Goal: Transaction & Acquisition: Download file/media

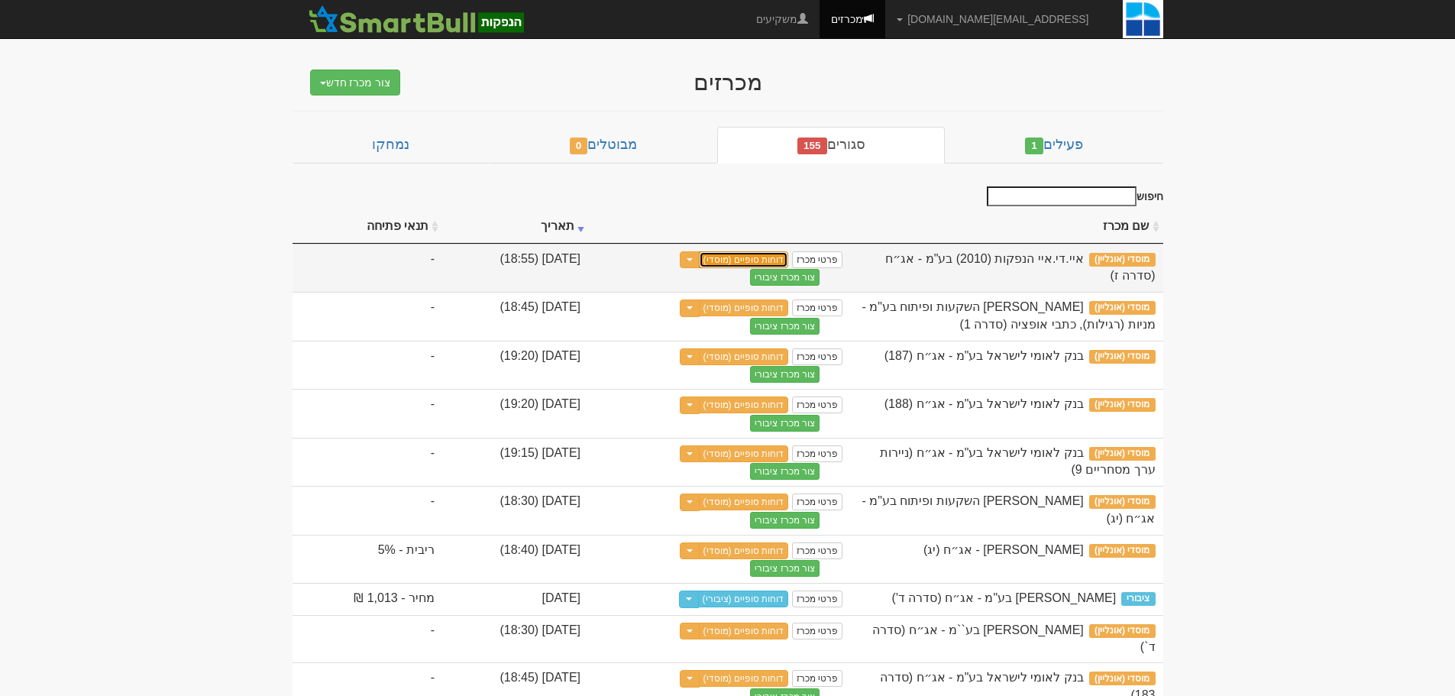
click at [789, 260] on link "דוחות סופיים (מוסדי)" at bounding box center [744, 259] width 90 height 17
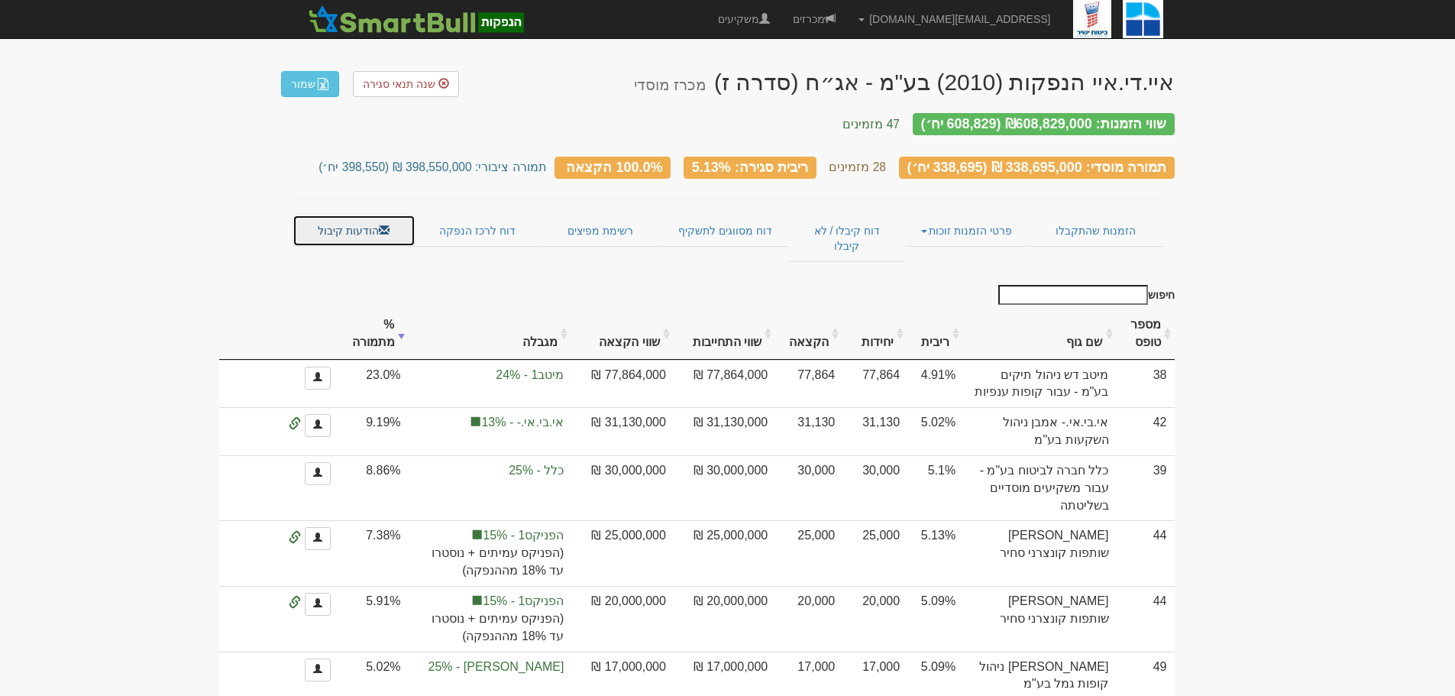
click at [358, 221] on link "הודעות קיבול" at bounding box center [353, 231] width 123 height 32
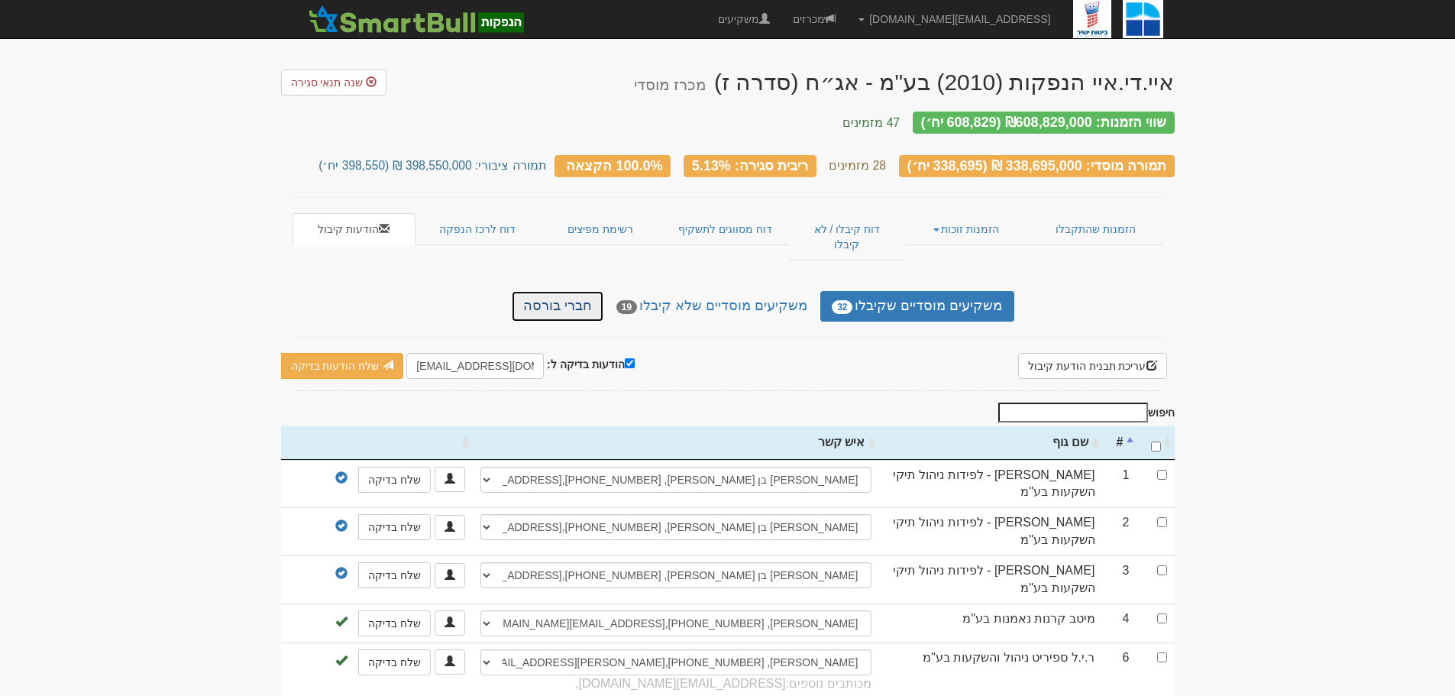
click at [583, 291] on link "חברי בורסה" at bounding box center [558, 306] width 92 height 31
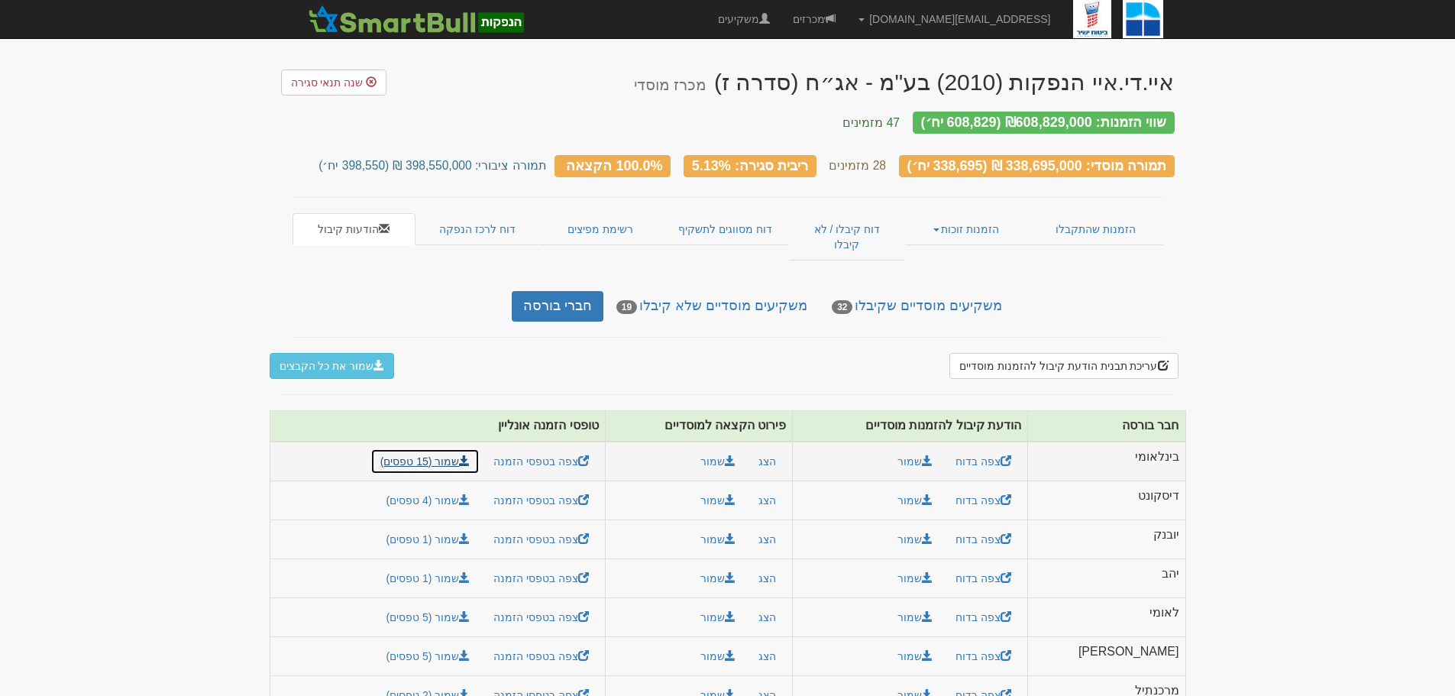
click at [470, 448] on link "שמור (15 טפסים)" at bounding box center [425, 461] width 110 height 26
click at [466, 487] on link "שמור (4 טפסים)" at bounding box center [428, 500] width 104 height 26
click at [471, 526] on link "שמור (1 טפסים)" at bounding box center [428, 539] width 104 height 26
click at [479, 565] on link "שמור (1 טפסים)" at bounding box center [428, 578] width 104 height 26
click at [475, 604] on link "שמור (5 טפסים)" at bounding box center [428, 617] width 104 height 26
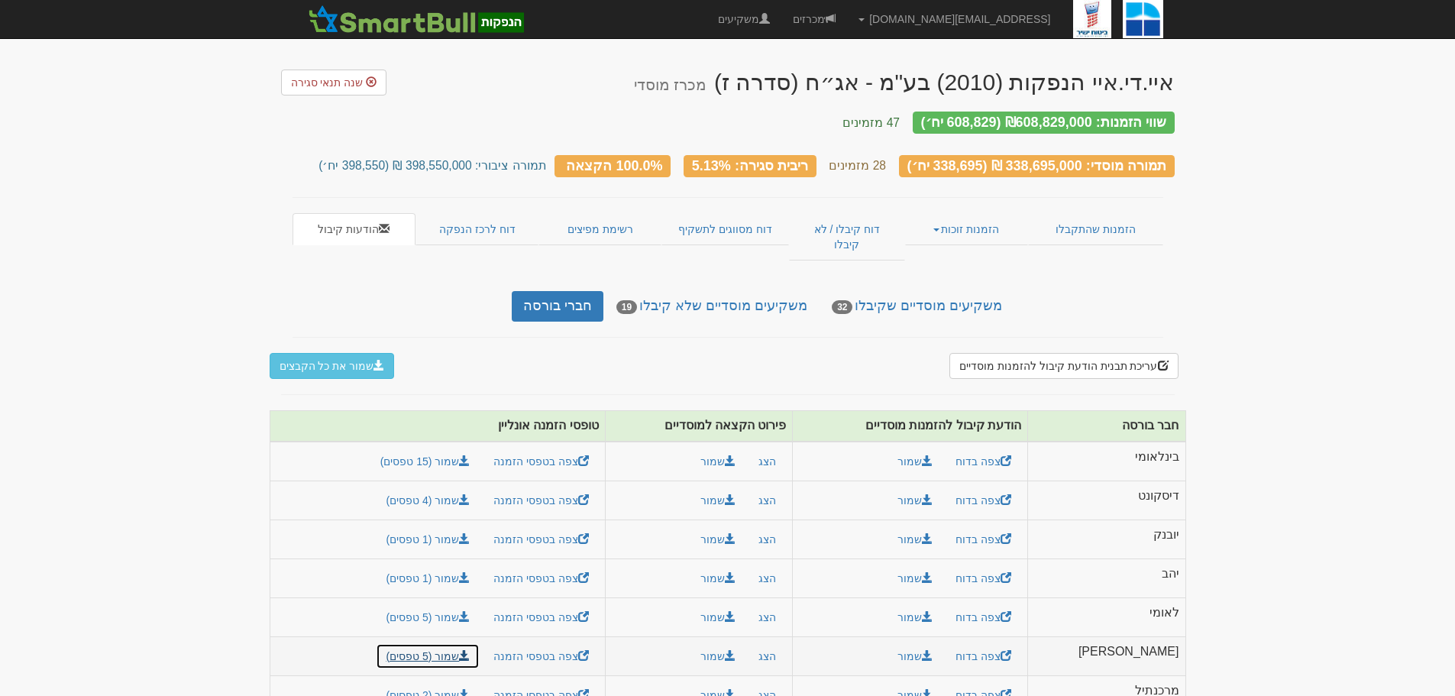
click at [474, 643] on link "שמור (5 טפסים)" at bounding box center [428, 656] width 104 height 26
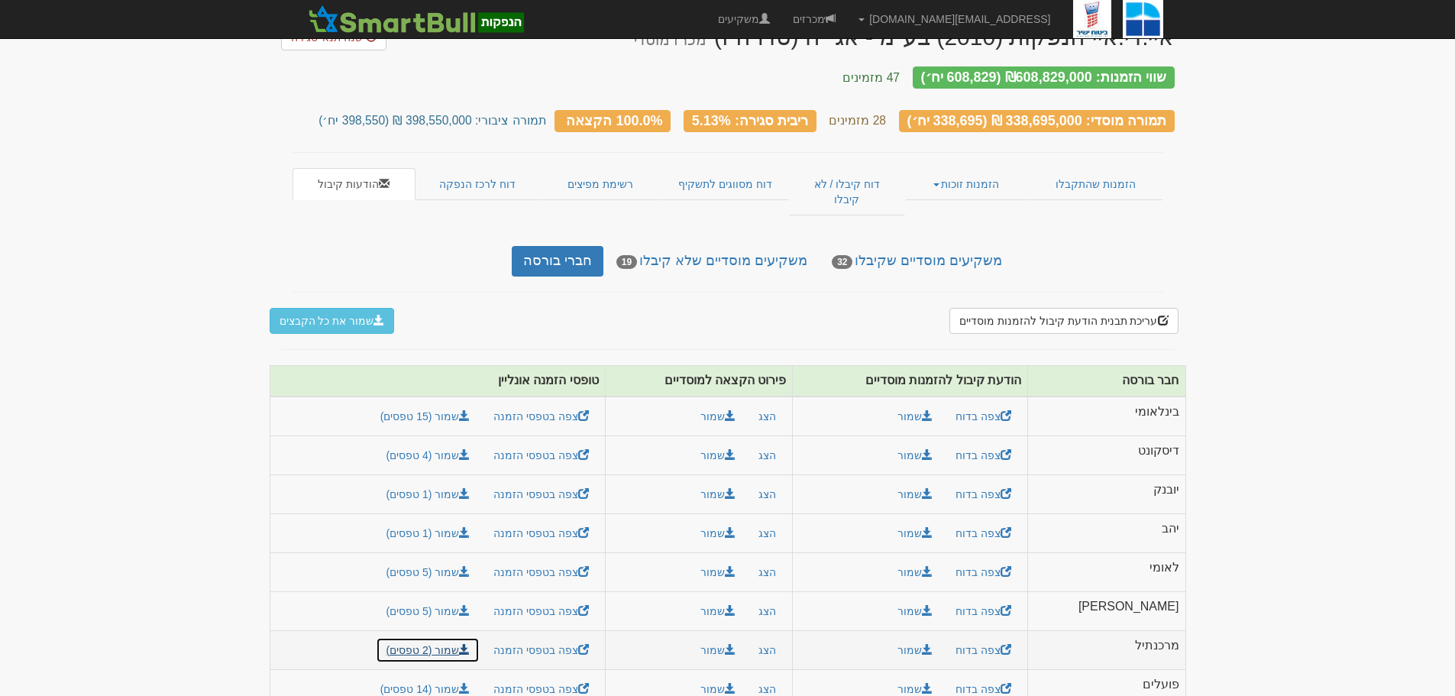
click at [475, 637] on link "שמור (2 טפסים)" at bounding box center [428, 650] width 104 height 26
click at [468, 676] on link "שמור (14 טפסים)" at bounding box center [425, 689] width 110 height 26
